Goal: Information Seeking & Learning: Learn about a topic

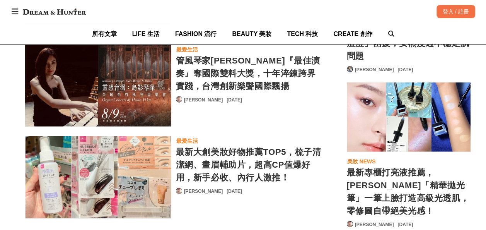
click at [286, 145] on div "最新大創美妝好物推薦TOP5，梳子清潔網、畫眉輔助片，超高CP值爆好用，新手必收、內行人激推！" at bounding box center [249, 164] width 146 height 38
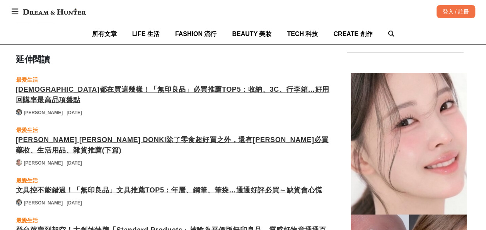
click at [282, 84] on div "[DEMOGRAPHIC_DATA]都在買這幾樣！「無印良品」必買推薦TOP5：收納、3C、行李箱…好用回購率最高品項盤點" at bounding box center [173, 94] width 315 height 21
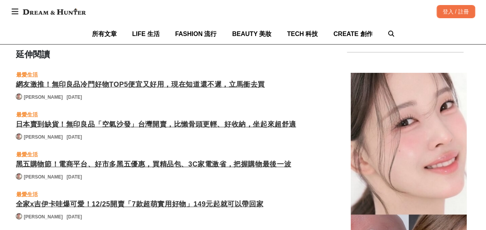
click at [247, 79] on div "網友激推！無印良品冷門好物TOP5便宜又好用，現在知道還不遲，立馬衝去買" at bounding box center [173, 84] width 315 height 10
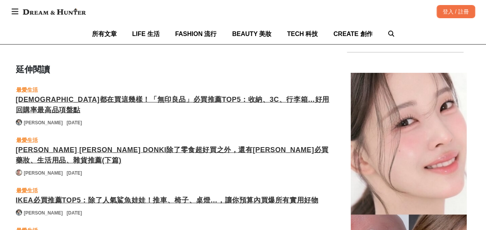
click at [261, 145] on div "[PERSON_NAME] [PERSON_NAME] DONKI除了零食超好買之外，還有[PERSON_NAME]必買藥妝、生活用品、雜貨推薦(下篇)" at bounding box center [173, 155] width 315 height 21
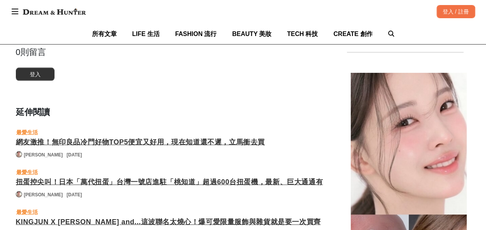
scroll to position [2289, 0]
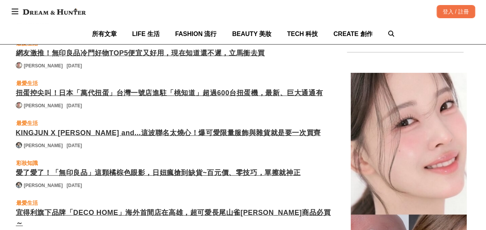
click at [249, 167] on div "愛了愛了！「無印良品」這顆橘棕色眼影，日妞瘋搶到缺貨~百元價、零技巧，單擦就神正" at bounding box center [173, 172] width 315 height 10
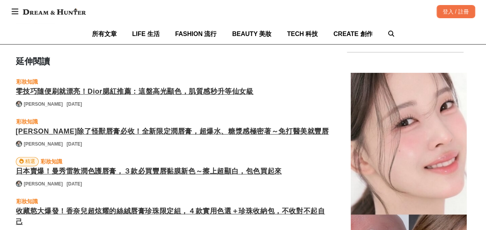
scroll to position [2018, 0]
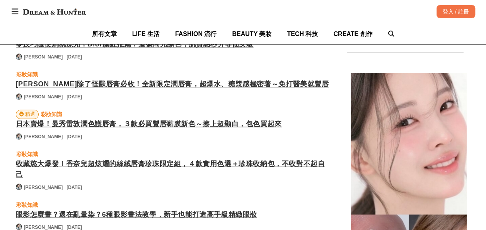
click at [228, 209] on div "眼影怎麼畫？還在亂暈染？6種眼影畫法教學，新手也能打造高手級精緻眼妝" at bounding box center [173, 214] width 315 height 10
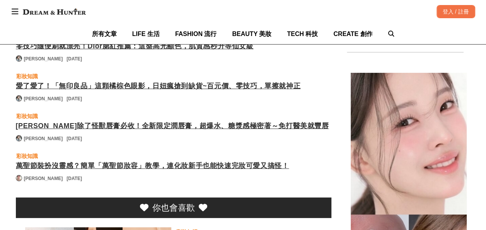
scroll to position [0, 315]
click at [282, 121] on div "[PERSON_NAME]除了怪獸唇膏必收！全新限定潤唇膏，超爆水、糖漿感極密著～免打醫美就豐唇" at bounding box center [173, 126] width 315 height 10
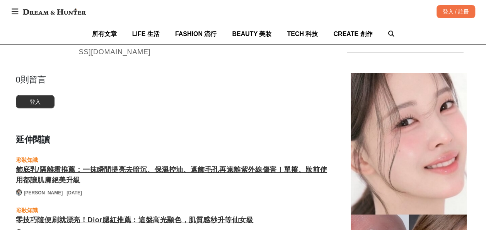
scroll to position [2598, 0]
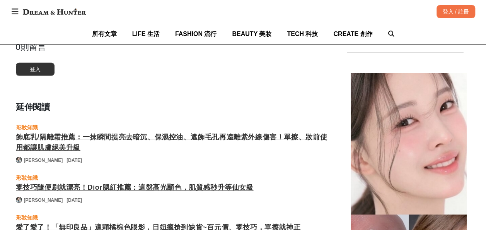
click at [300, 132] on div "飾底乳/隔離霜推薦：一抹瞬間提亮去暗沉、保濕控油、遮飾毛孔再遠離紫外線傷害！單擦、妝前使用都讓肌膚絕美升級" at bounding box center [173, 142] width 315 height 21
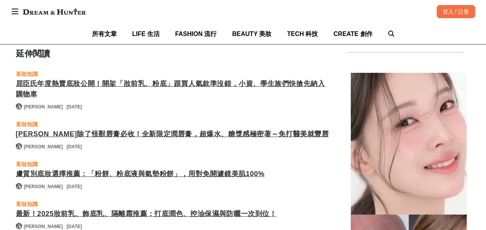
scroll to position [2521, 0]
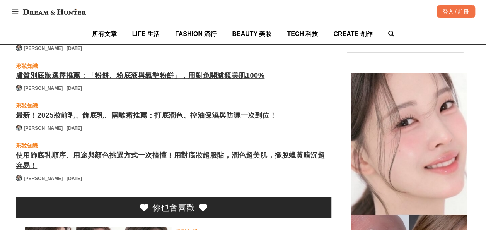
click at [266, 110] on div "最新！2025妝前乳、飾底乳、隔離霜推薦：打底潤色、控油保濕與防曬一次到位！" at bounding box center [173, 115] width 315 height 10
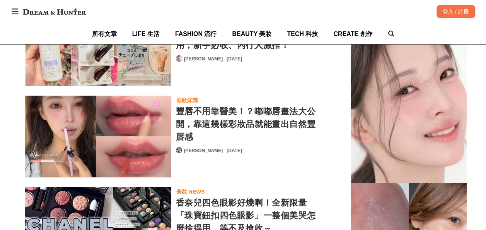
scroll to position [0, 596]
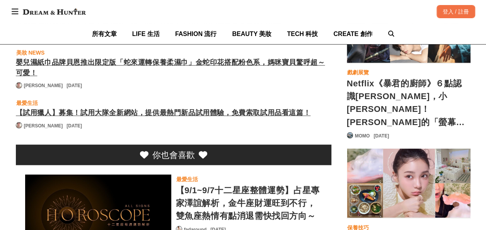
scroll to position [0, 315]
